Goal: Information Seeking & Learning: Learn about a topic

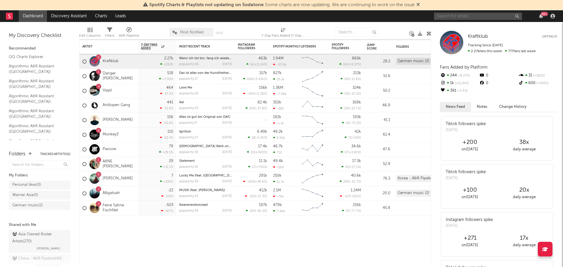
click at [474, 14] on input "text" at bounding box center [478, 16] width 88 height 7
click at [126, 76] on div "1 Danger Dan" at bounding box center [108, 76] width 59 height 15
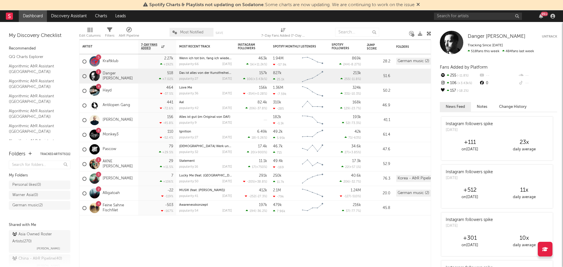
click at [96, 74] on div at bounding box center [94, 76] width 10 height 10
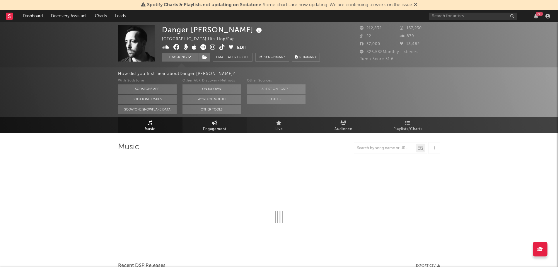
select select "6m"
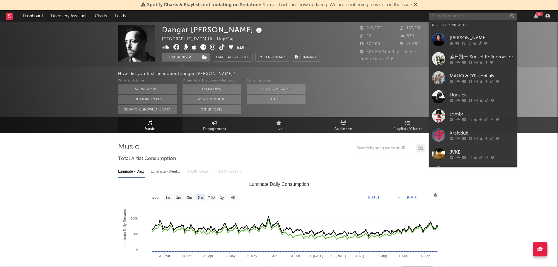
click at [456, 16] on input "text" at bounding box center [473, 16] width 88 height 7
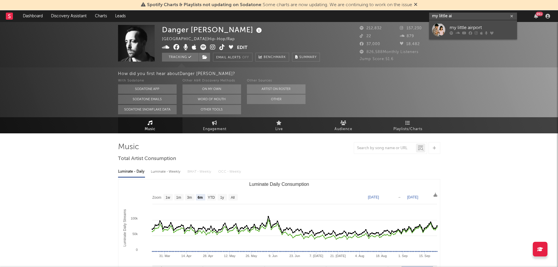
type input "my little ai"
click at [459, 27] on div "my little airport" at bounding box center [482, 27] width 64 height 7
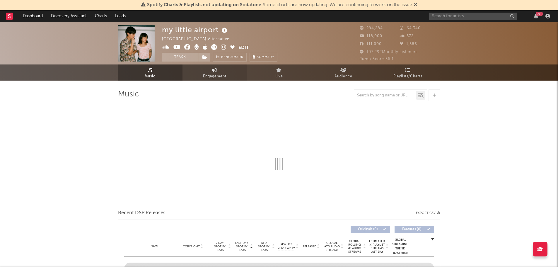
select select "6m"
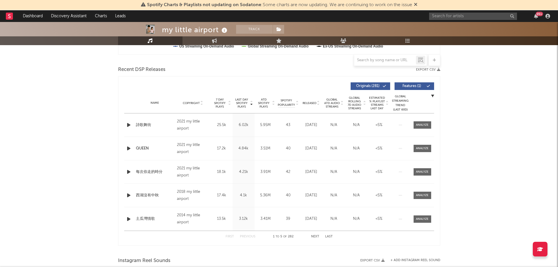
scroll to position [205, 0]
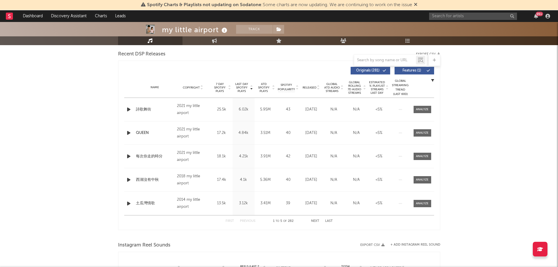
click at [127, 133] on icon "button" at bounding box center [129, 132] width 6 height 7
